Goal: Manage account settings

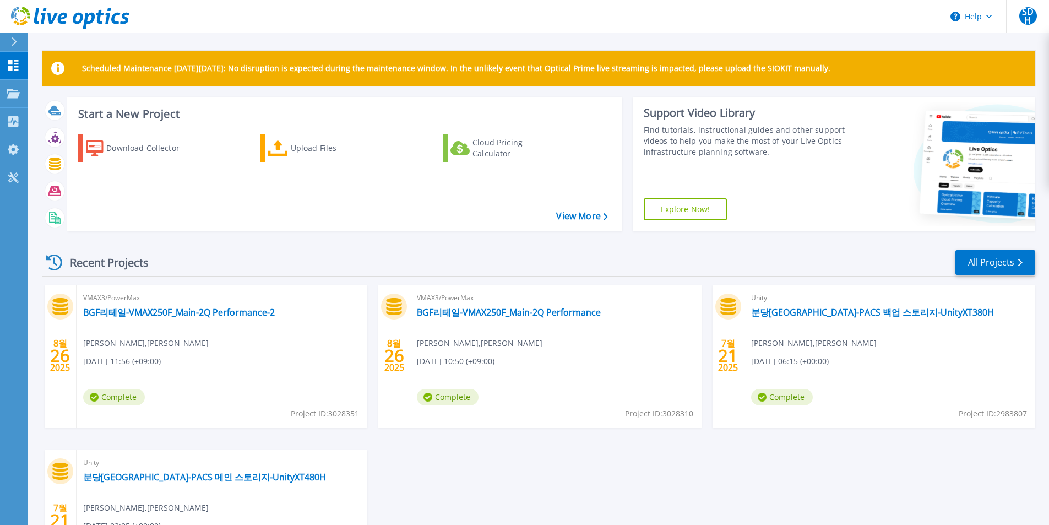
drag, startPoint x: 388, startPoint y: 203, endPoint x: 324, endPoint y: 209, distance: 64.2
click at [388, 203] on div "Download Collector Upload Files Cloud Pricing Calculator" at bounding box center [342, 176] width 547 height 100
click at [14, 177] on icon at bounding box center [13, 177] width 10 height 10
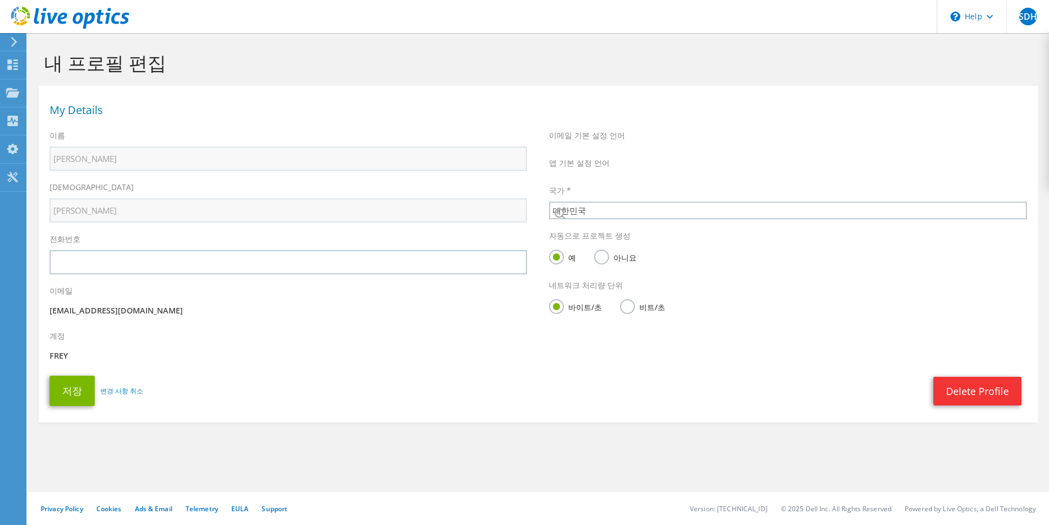
select select "118"
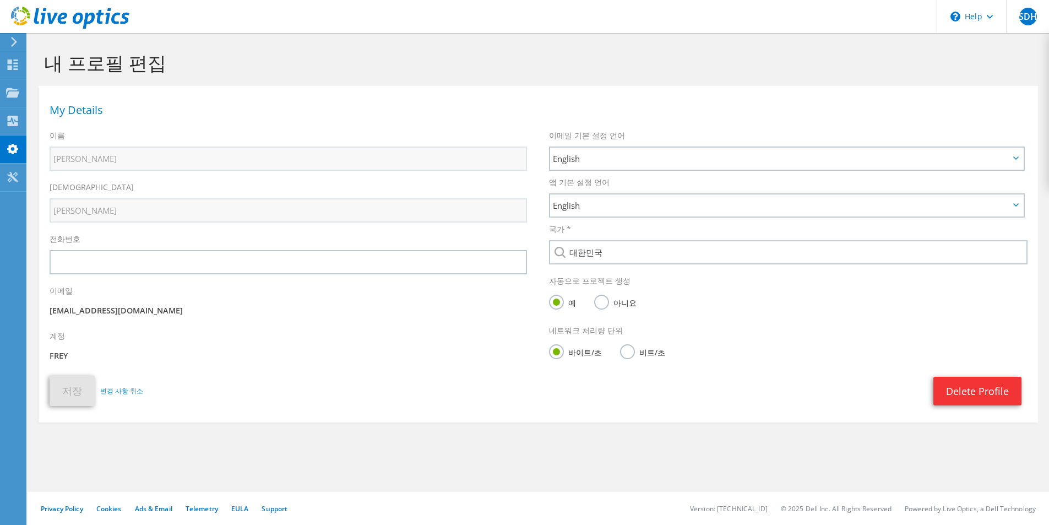
click at [16, 120] on use at bounding box center [13, 121] width 10 height 10
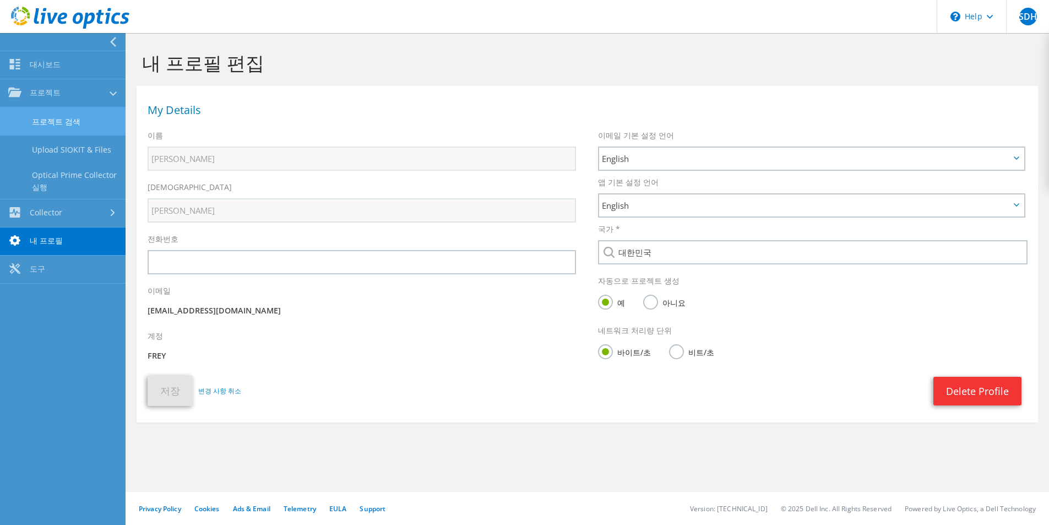
click at [72, 122] on link "프로젝트 검색" at bounding box center [63, 121] width 126 height 28
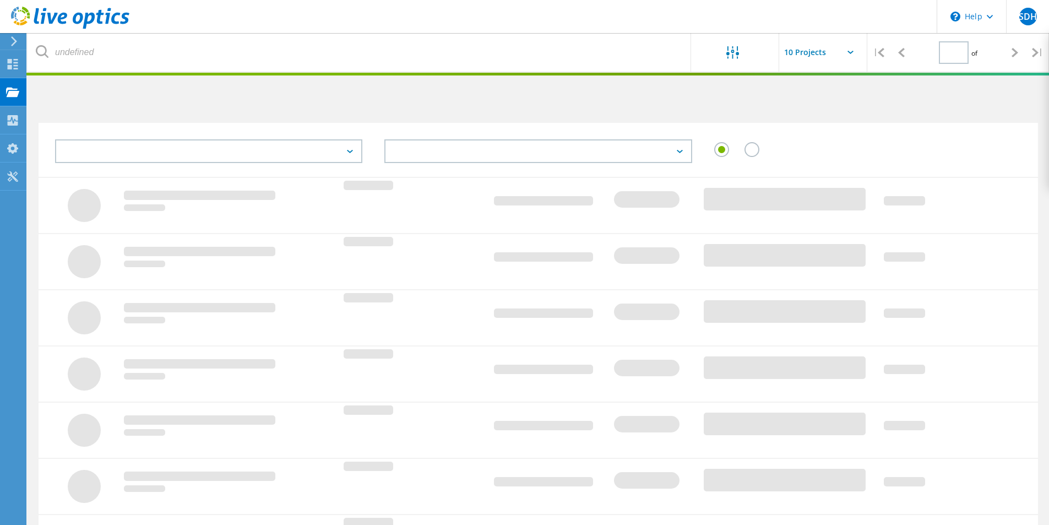
type input "1"
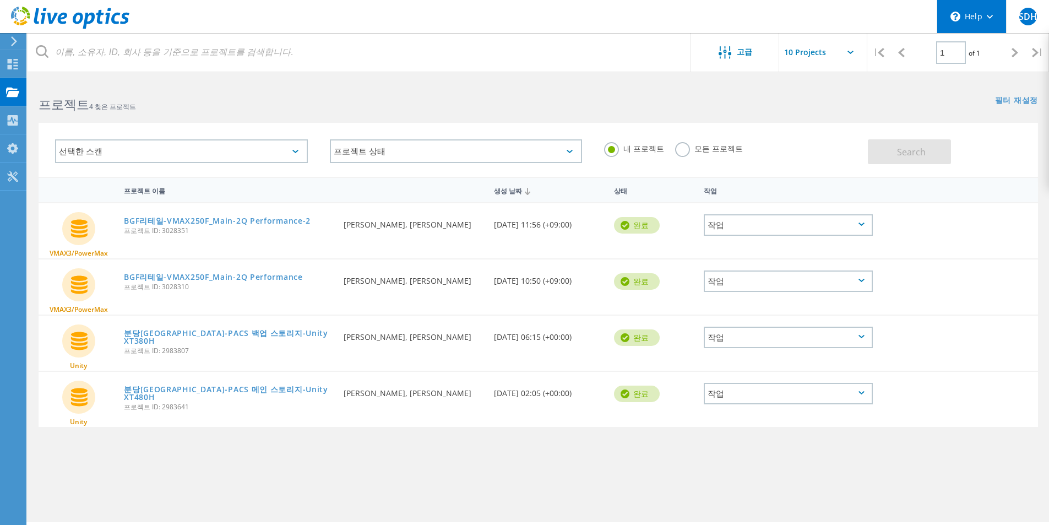
click at [995, 15] on div "\n Help" at bounding box center [971, 16] width 69 height 33
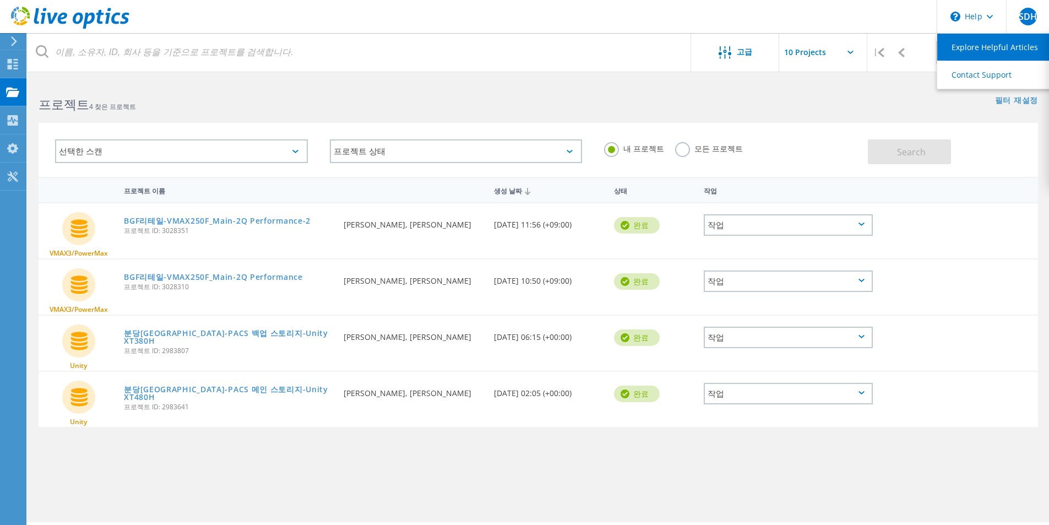
click at [989, 40] on link "Explore Helpful Articles" at bounding box center [998, 47] width 123 height 27
